Goal: Task Accomplishment & Management: Manage account settings

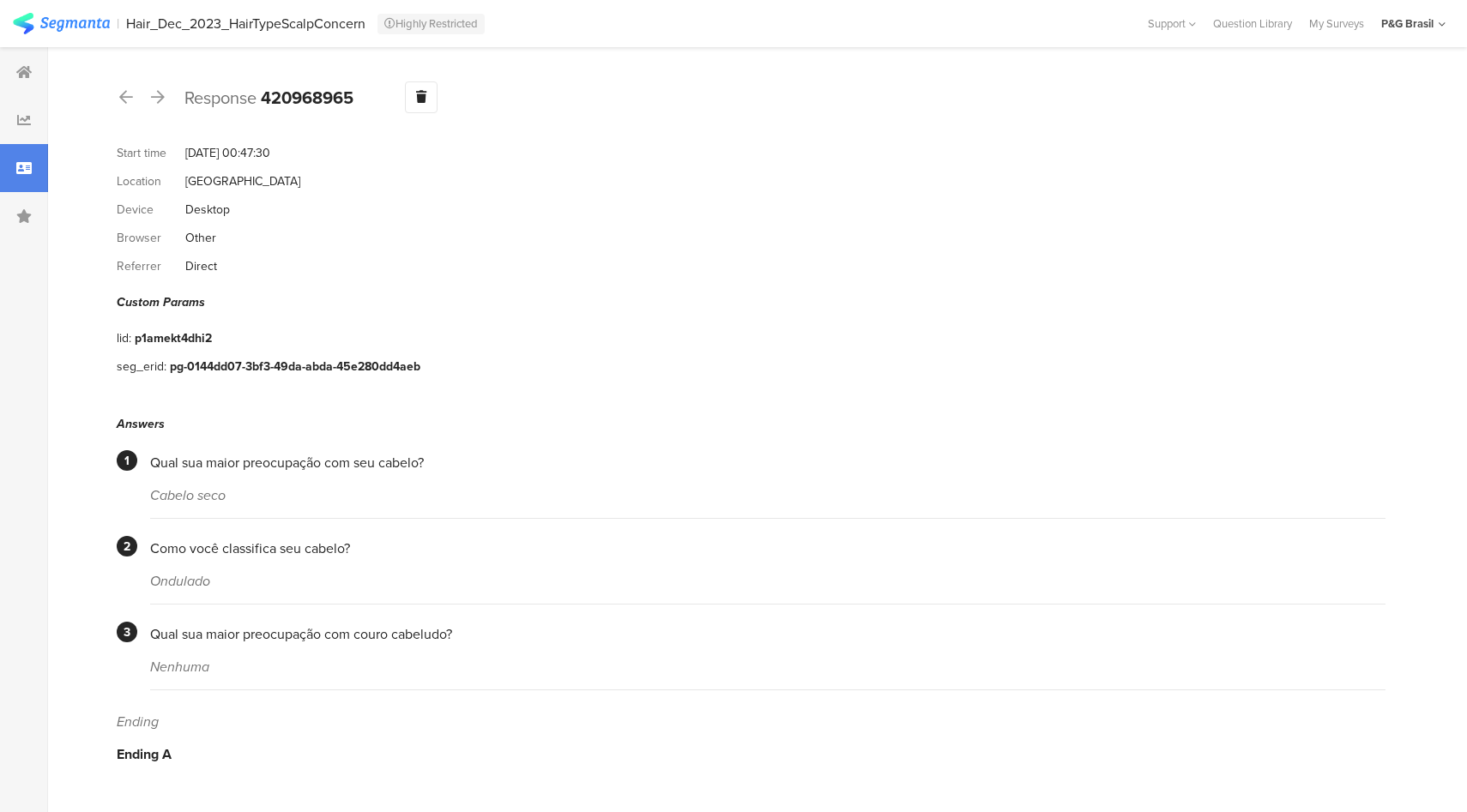
drag, startPoint x: 125, startPoint y: 14, endPoint x: 360, endPoint y: 37, distance: 236.1
click at [360, 37] on section "| Hair_Dec_2023_HairTypeScalpConcern Highly Restricted Help Center Live Chat Su…" at bounding box center [733, 23] width 1467 height 47
copy div "Hair_Dec_2023_HairTypeScalpConcern"
click at [303, 96] on b "420968965" at bounding box center [307, 97] width 93 height 26
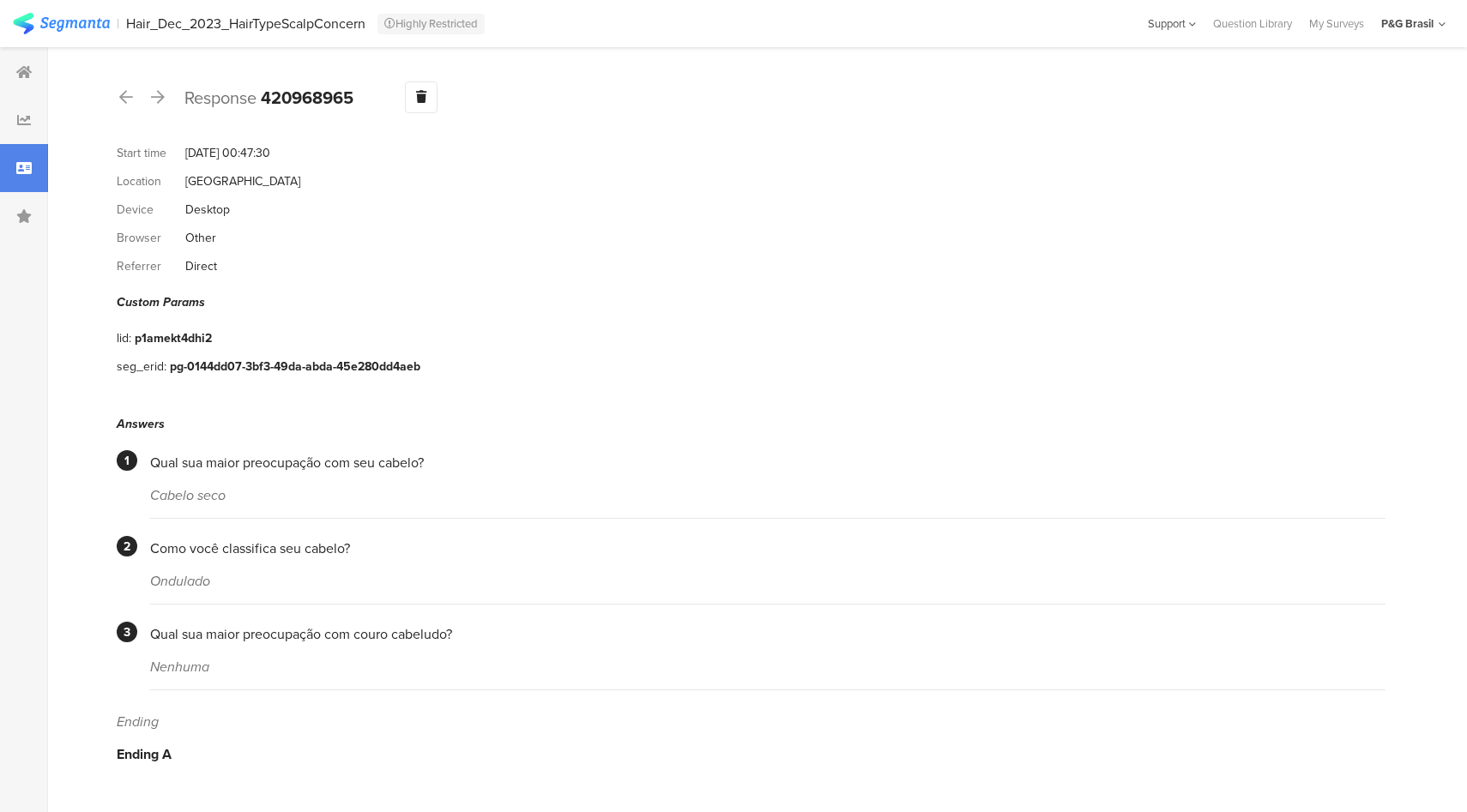
copy b "420968965"
click at [1427, 22] on div "P&G Brasil" at bounding box center [1407, 23] width 52 height 16
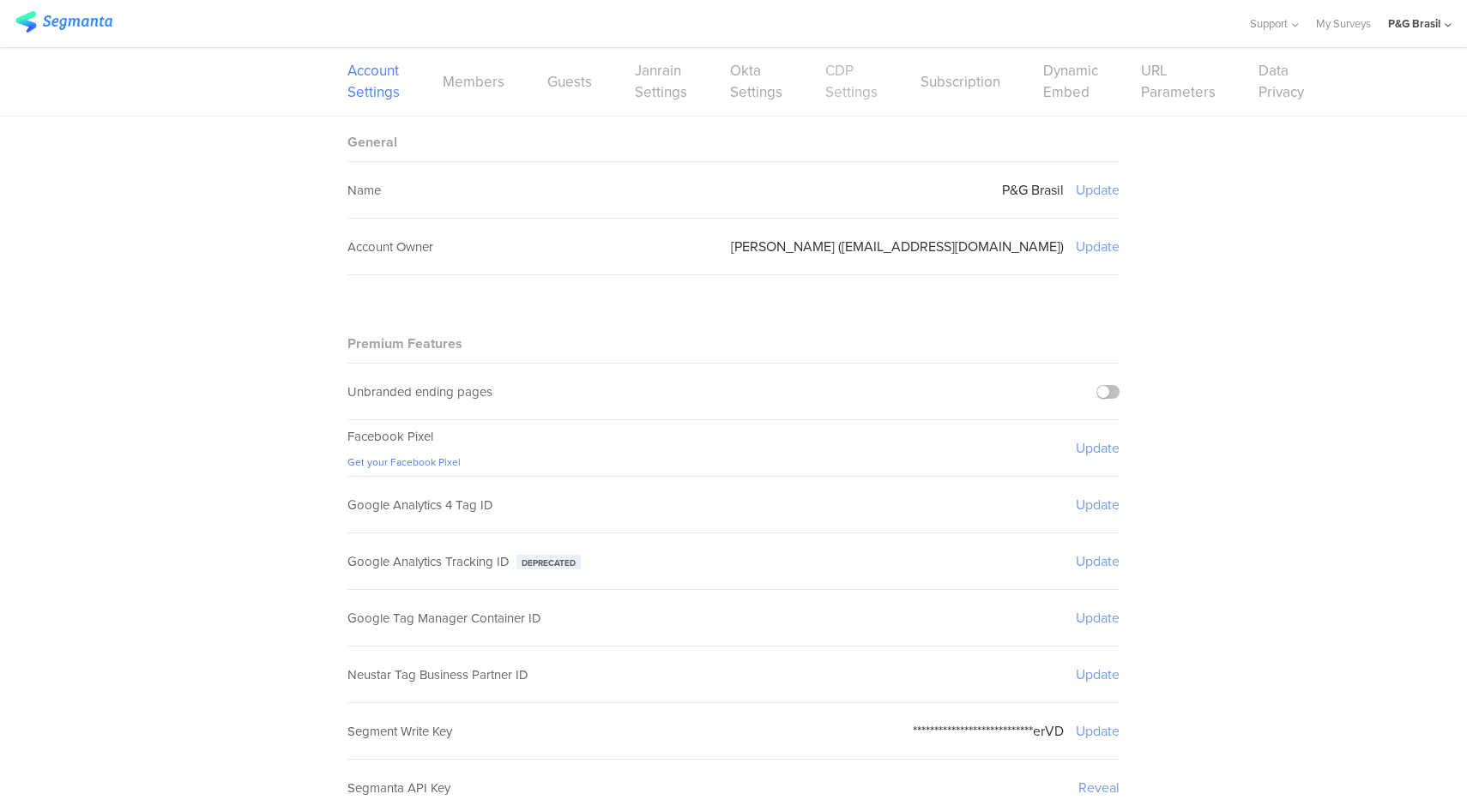
click at [828, 93] on link "CDP Settings" at bounding box center [851, 82] width 52 height 43
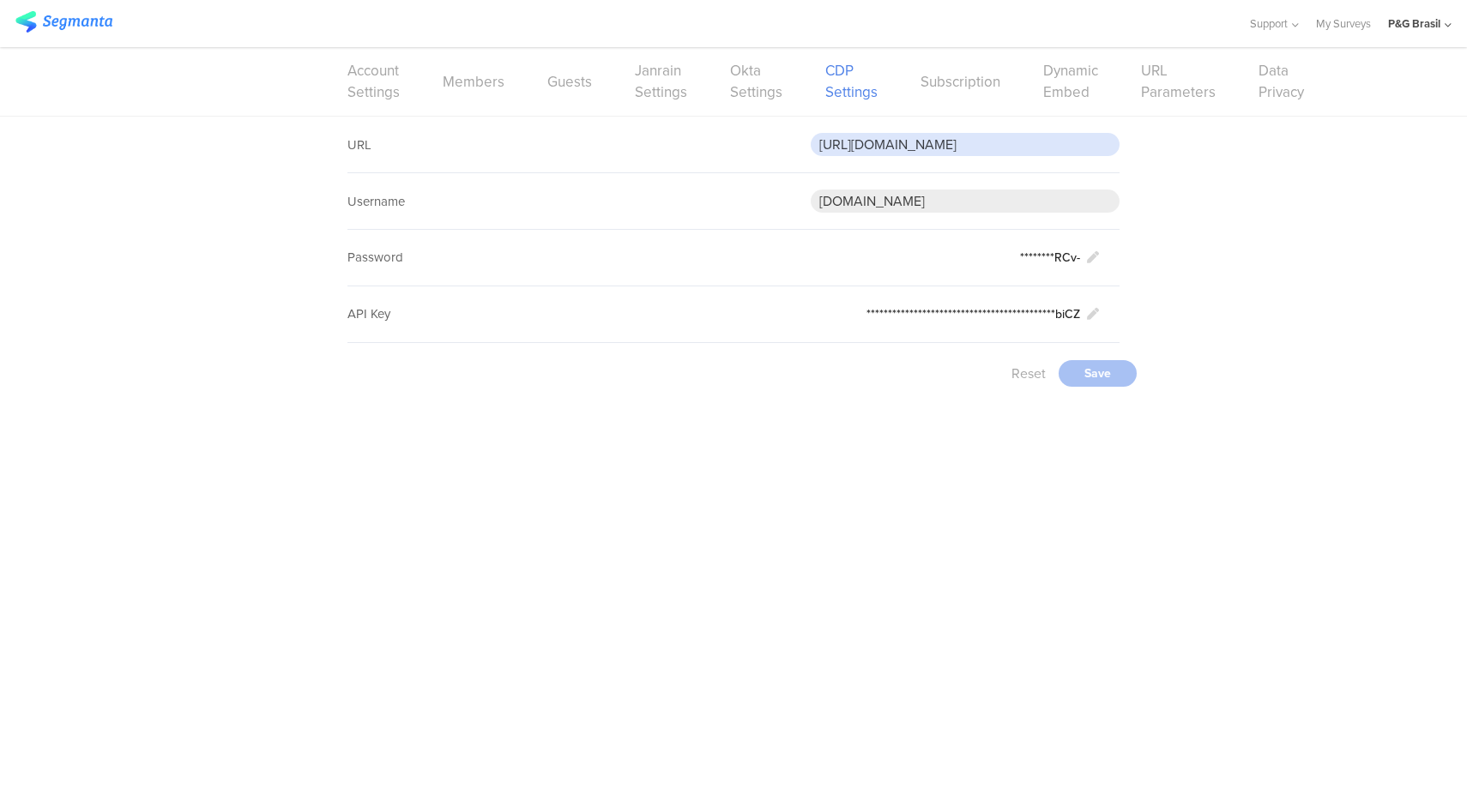
click at [944, 137] on input "[URL][DOMAIN_NAME]" at bounding box center [965, 144] width 309 height 23
click at [1212, 358] on div "**********" at bounding box center [733, 260] width 1467 height 287
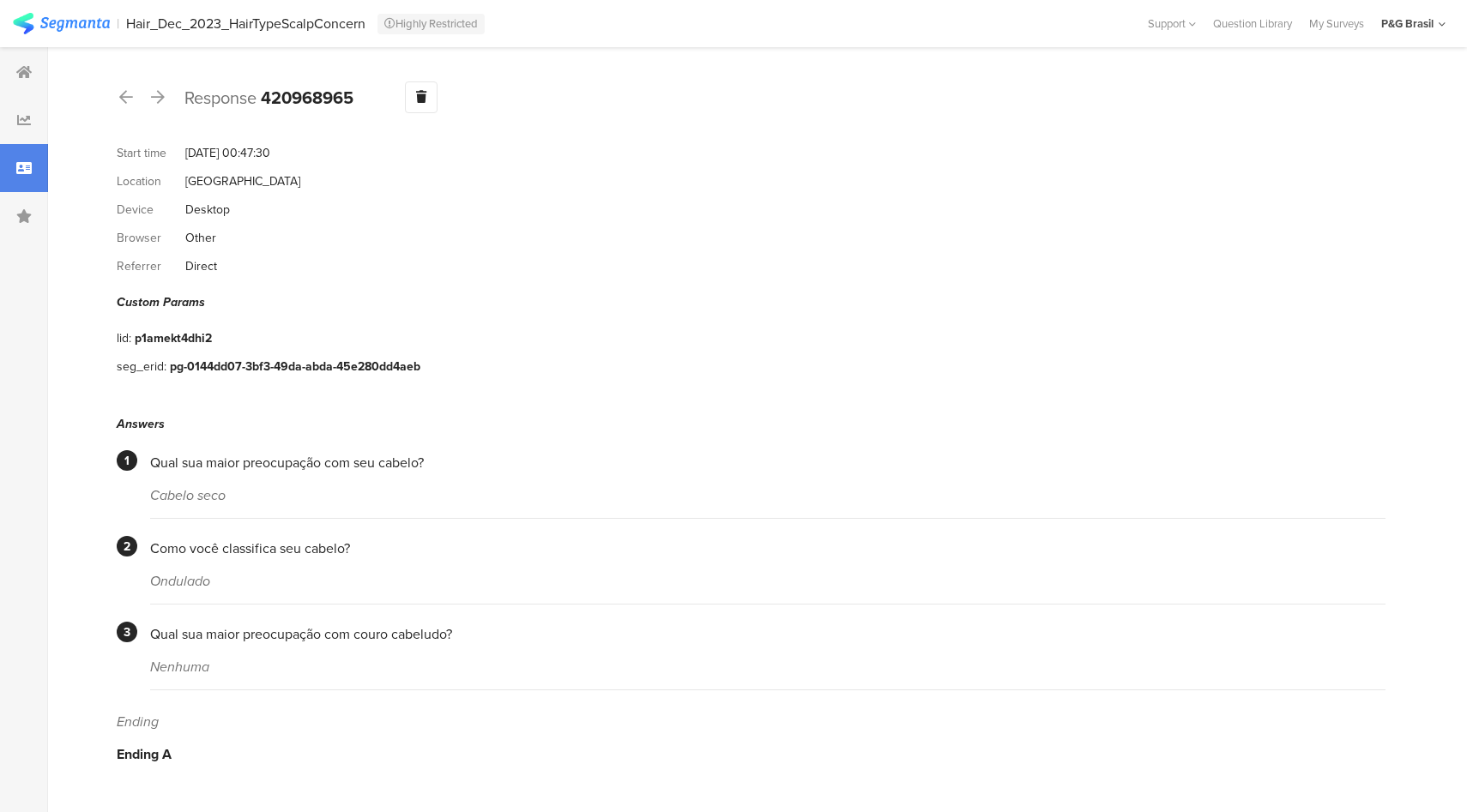
click at [31, 172] on icon at bounding box center [23, 168] width 15 height 14
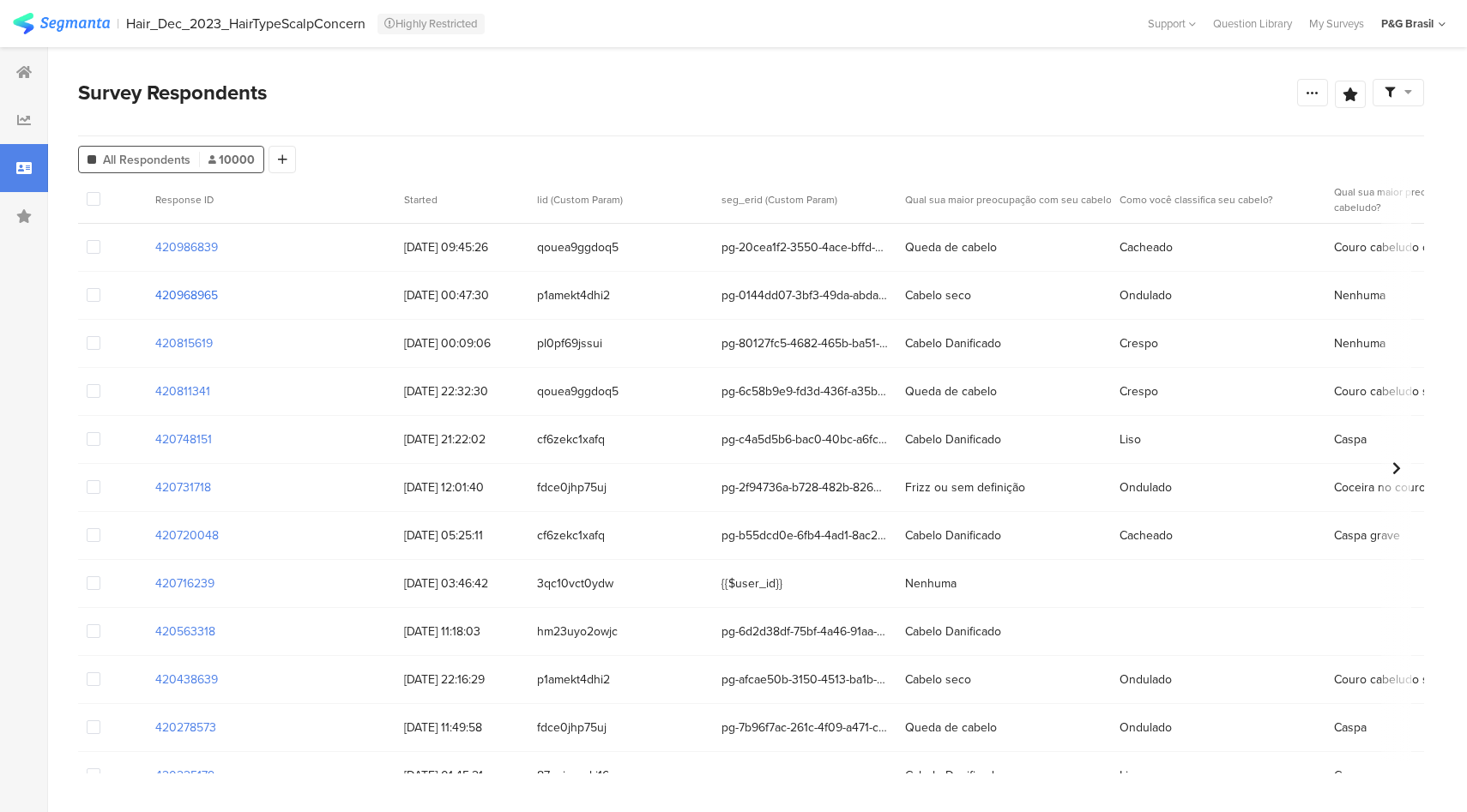
click at [181, 294] on section "420968965" at bounding box center [186, 295] width 62 height 18
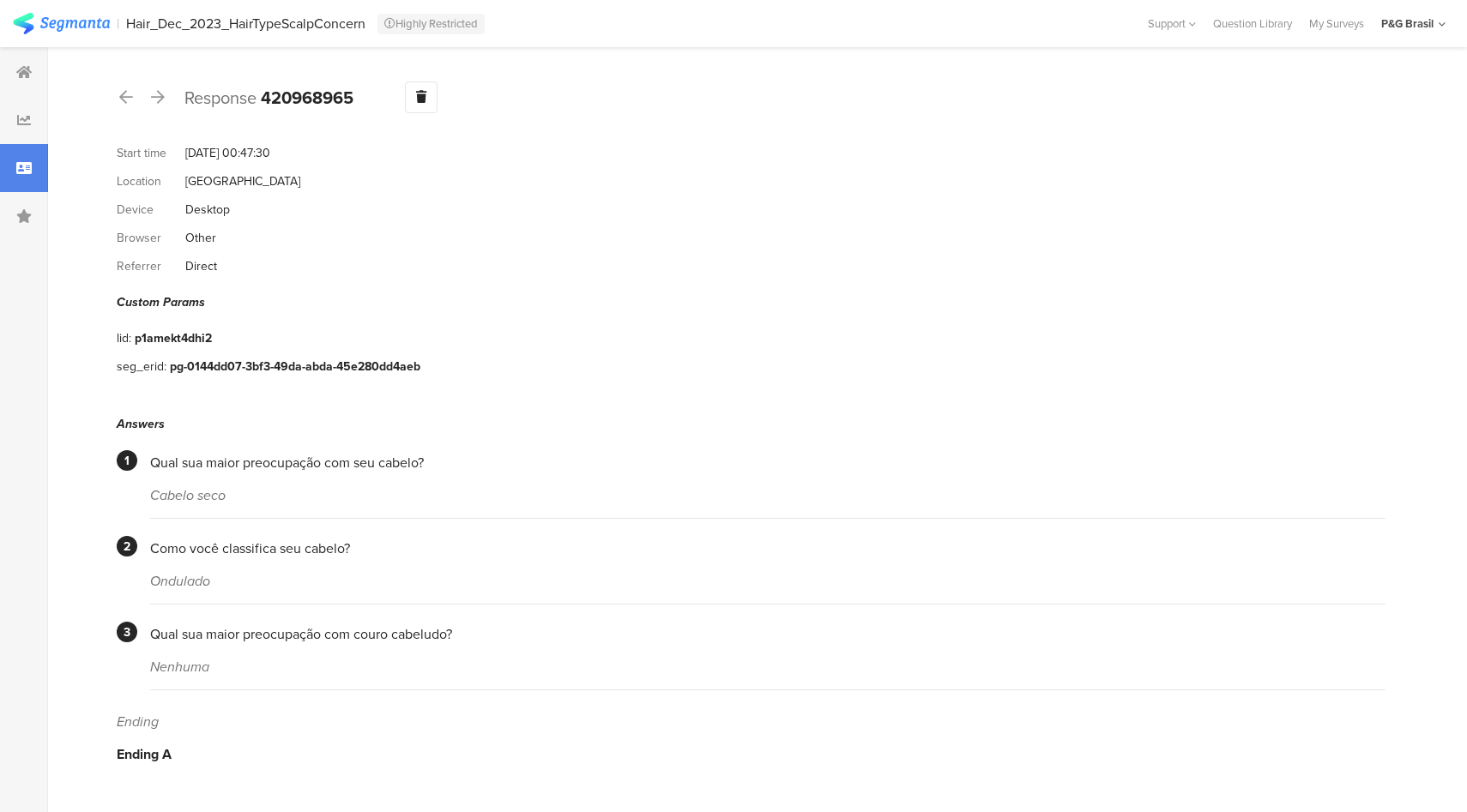
click at [27, 154] on div at bounding box center [23, 168] width 48 height 48
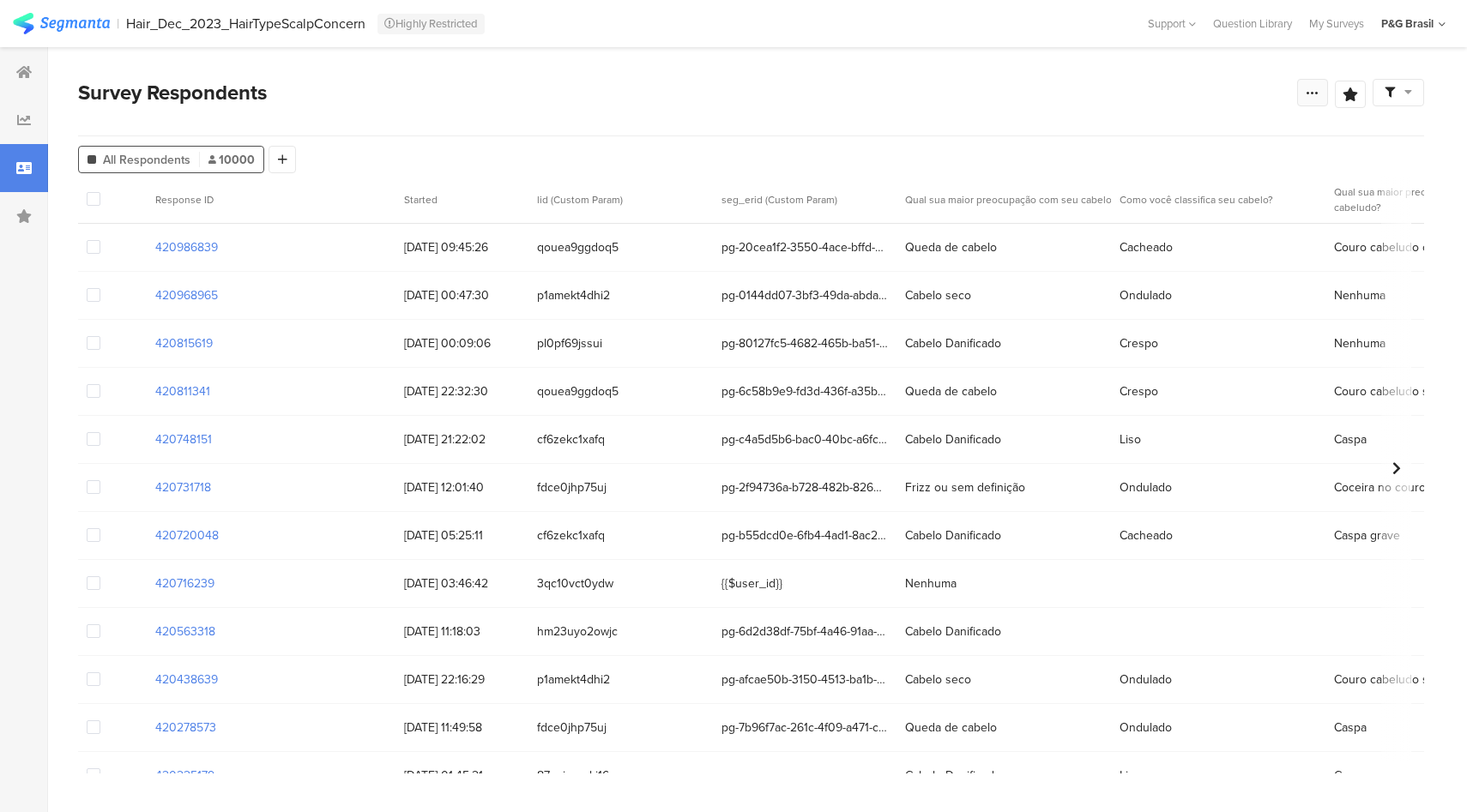
click at [1319, 95] on div at bounding box center [1313, 92] width 31 height 27
click at [1137, 235] on div "Edit survey" at bounding box center [1119, 227] width 60 height 17
click at [195, 299] on section "420968965" at bounding box center [186, 295] width 62 height 18
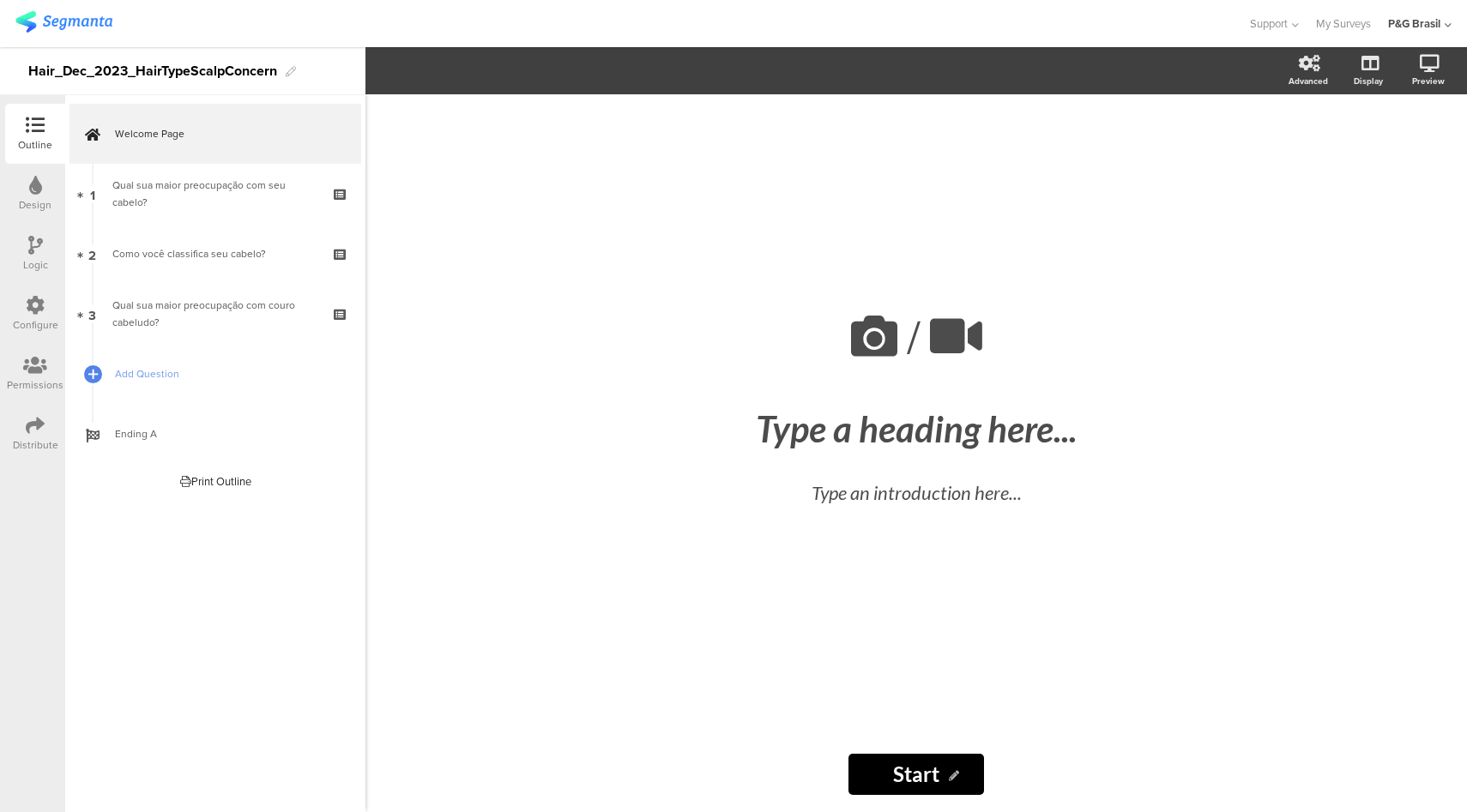
click at [35, 304] on icon at bounding box center [35, 305] width 19 height 19
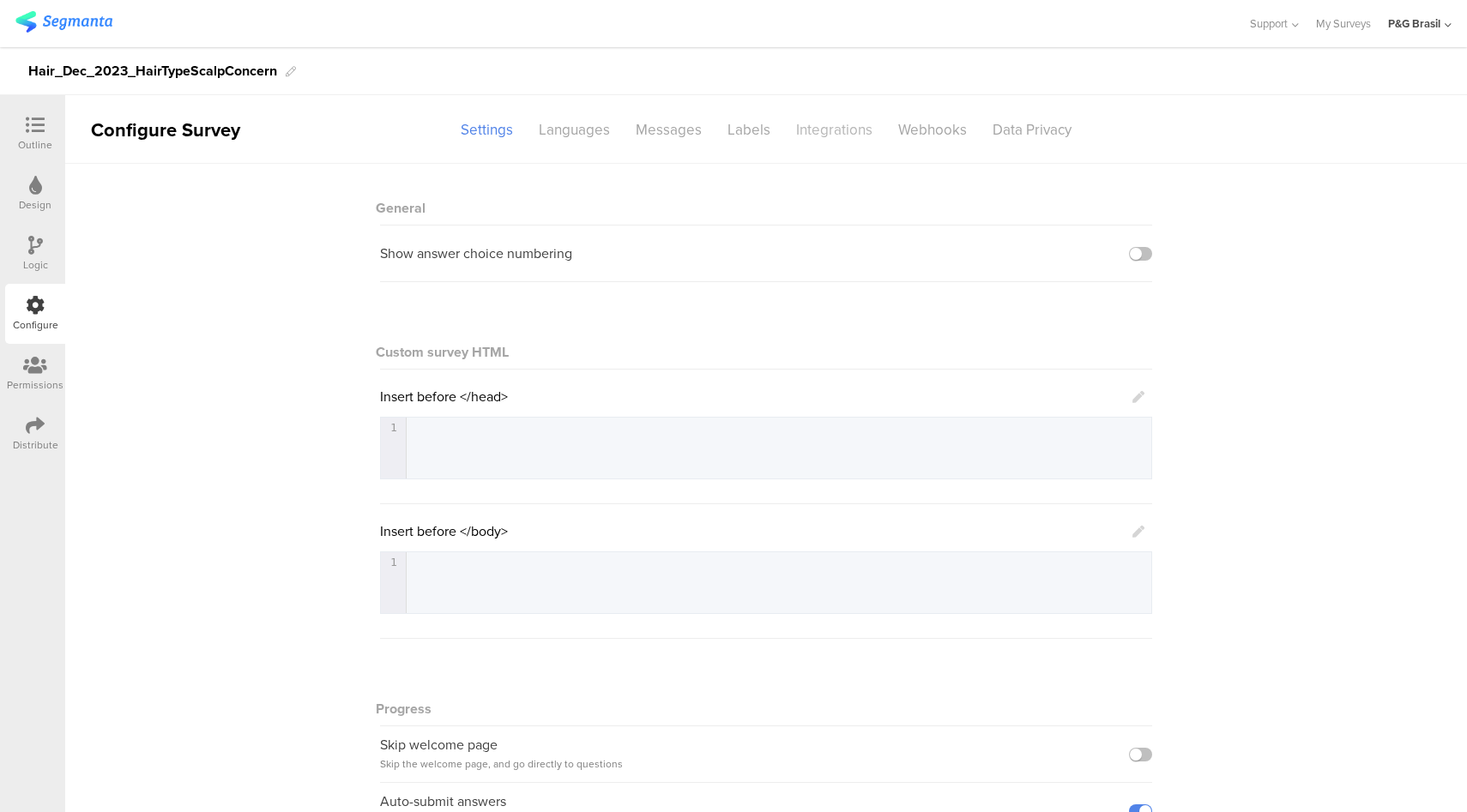
click at [851, 130] on div "Integrations" at bounding box center [833, 129] width 102 height 30
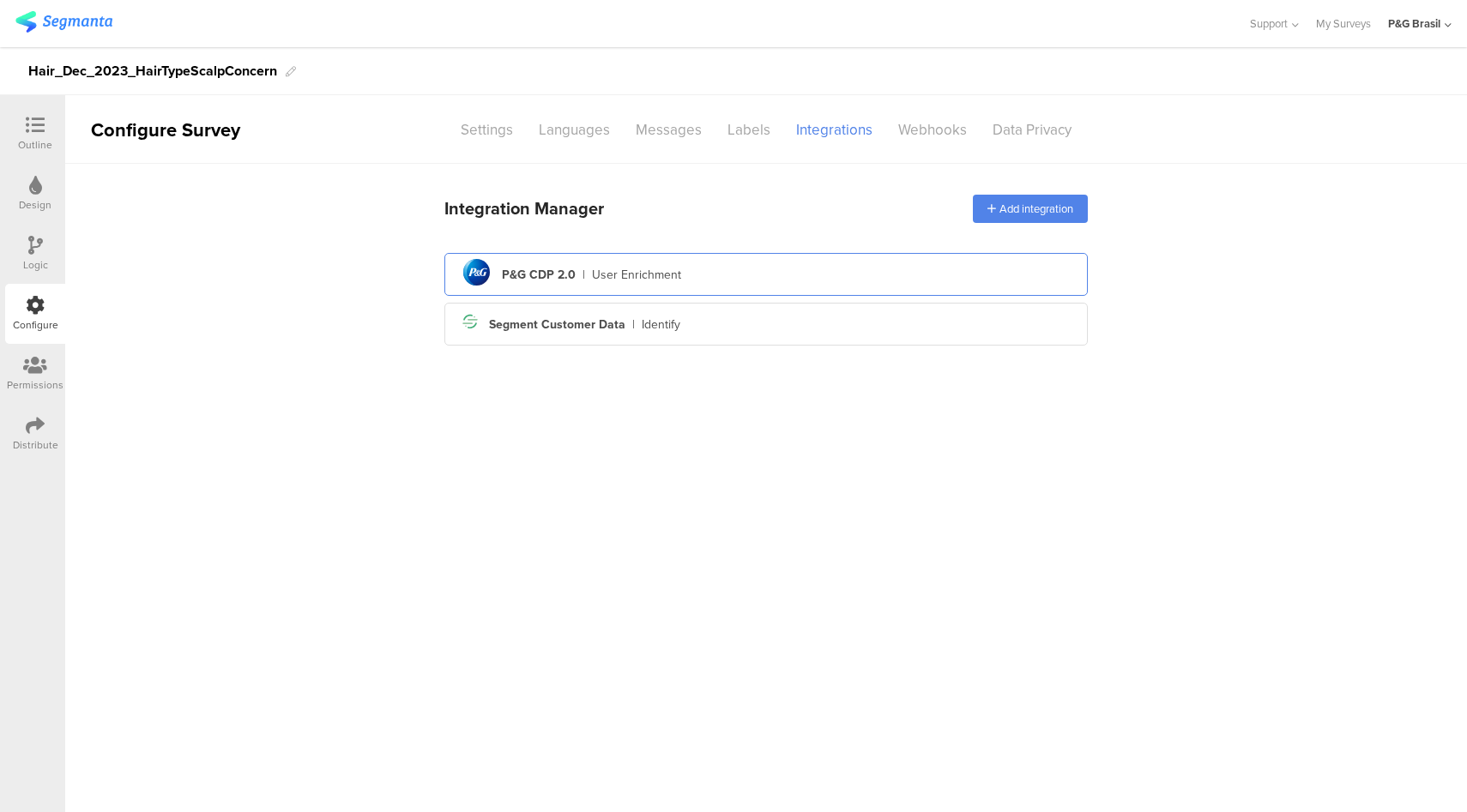
click at [776, 279] on div "pg logo P&G CDP 2.0 | User Enrichment" at bounding box center [766, 274] width 616 height 42
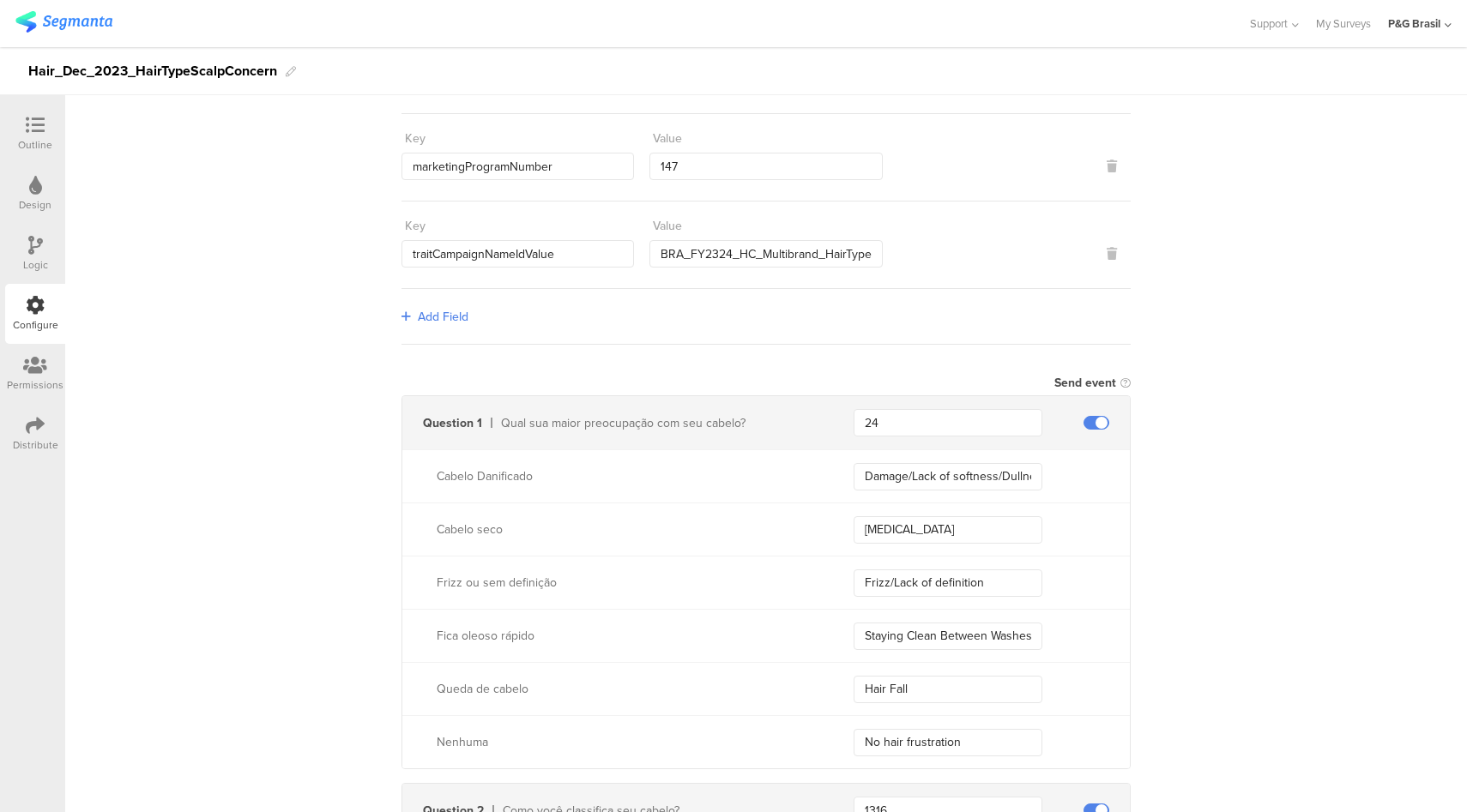
scroll to position [88, 0]
